Goal: Transaction & Acquisition: Obtain resource

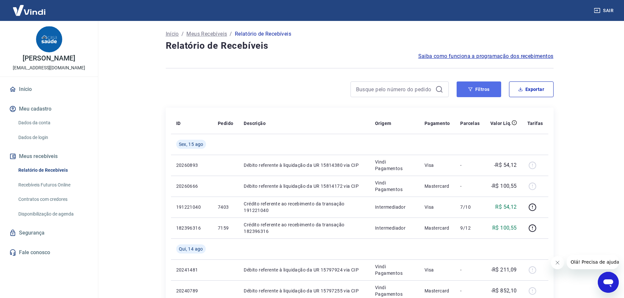
click at [482, 87] on button "Filtros" at bounding box center [478, 90] width 45 height 16
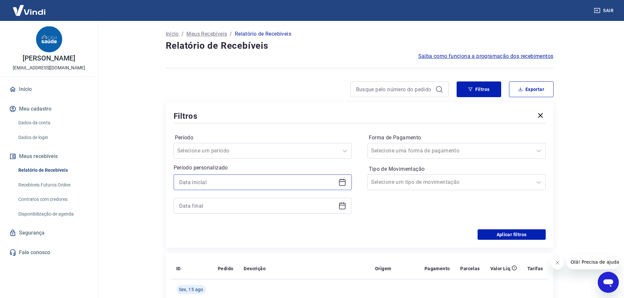
click at [306, 178] on input at bounding box center [257, 182] width 156 height 10
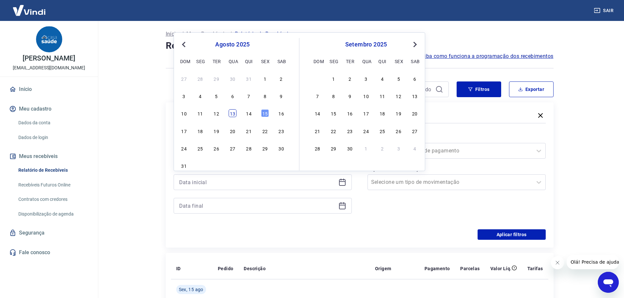
click at [231, 113] on div "13" at bounding box center [233, 113] width 8 height 8
type input "[DATE]"
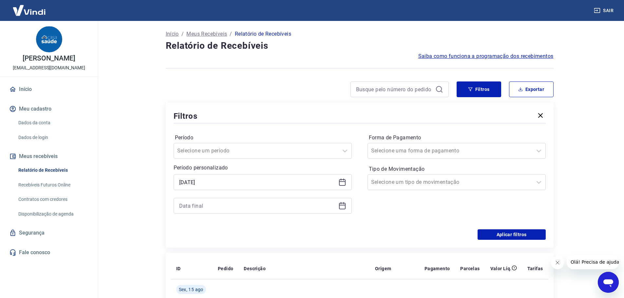
click at [342, 203] on icon at bounding box center [342, 206] width 7 height 7
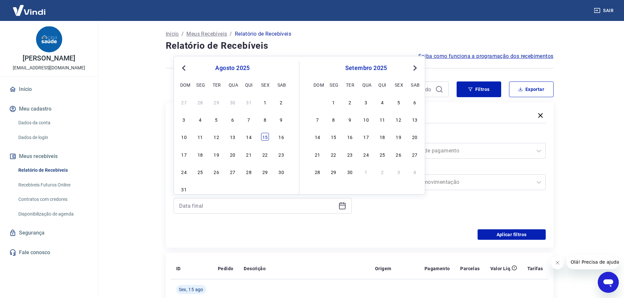
click at [267, 135] on div "15" at bounding box center [265, 137] width 8 height 8
type input "[DATE]"
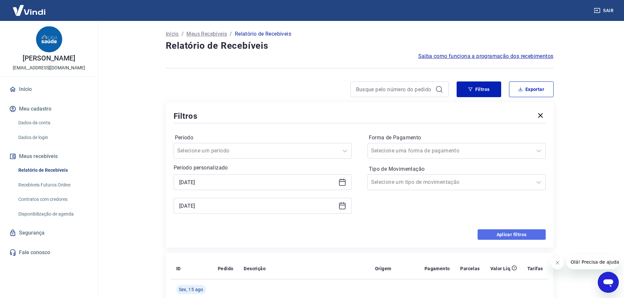
click at [515, 234] on button "Aplicar filtros" at bounding box center [511, 234] width 68 height 10
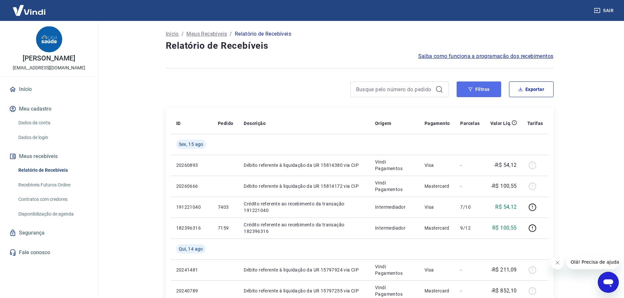
click at [491, 89] on button "Filtros" at bounding box center [478, 90] width 45 height 16
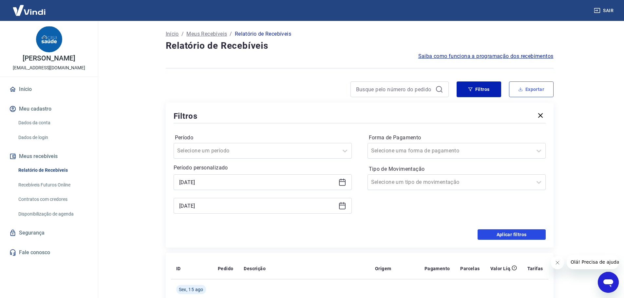
drag, startPoint x: 497, startPoint y: 234, endPoint x: 541, endPoint y: 83, distance: 157.7
click at [497, 234] on button "Aplicar filtros" at bounding box center [511, 234] width 68 height 10
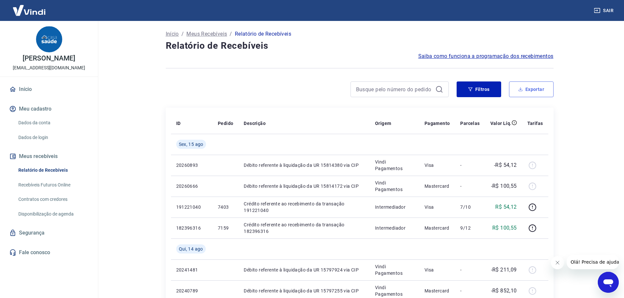
click at [541, 84] on button "Exportar" at bounding box center [531, 90] width 45 height 16
type input "[DATE]"
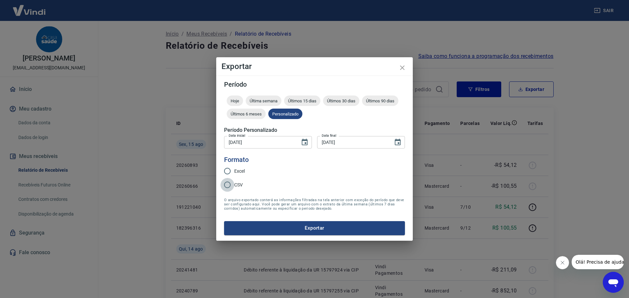
click at [233, 184] on input "CSV" at bounding box center [227, 185] width 14 height 14
radio input "true"
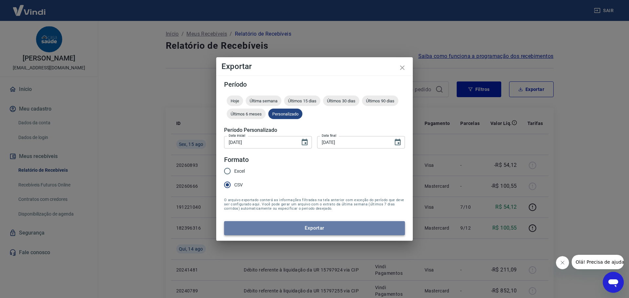
click at [277, 233] on button "Exportar" at bounding box center [314, 228] width 181 height 14
